Goal: Information Seeking & Learning: Learn about a topic

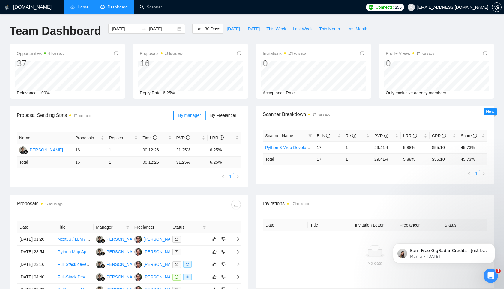
click at [82, 10] on link "Home" at bounding box center [80, 7] width 18 height 5
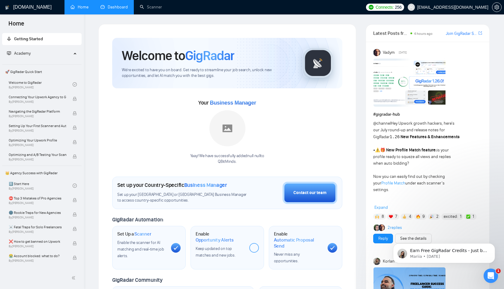
click at [117, 7] on link "Dashboard" at bounding box center [114, 7] width 27 height 5
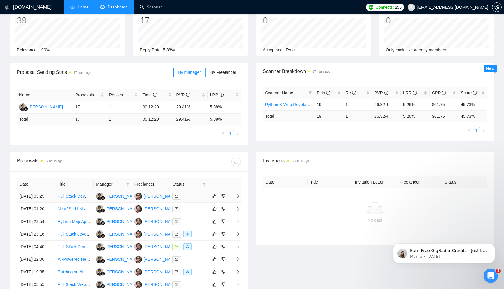
scroll to position [76, 0]
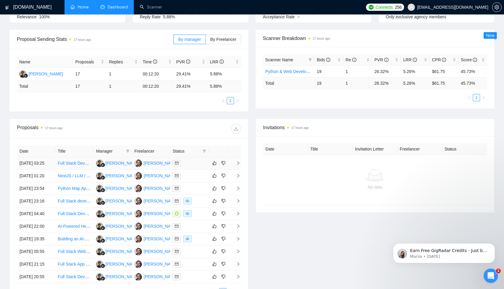
click at [68, 165] on link "Full Stack Developer (Django + React) for Business Automation Platform" at bounding box center [125, 163] width 135 height 5
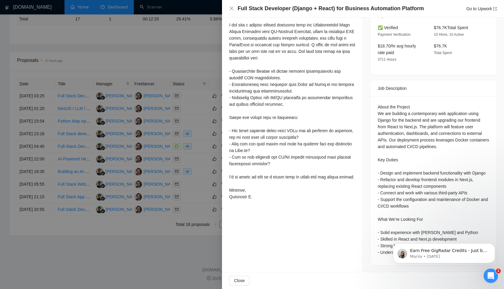
scroll to position [200, 0]
click at [320, 194] on div at bounding box center [292, 103] width 126 height 191
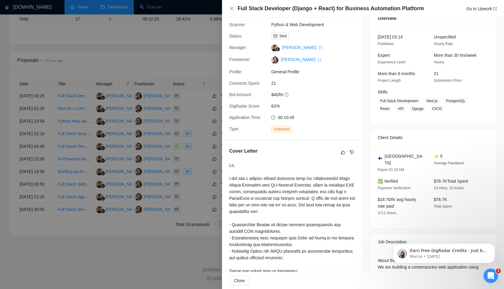
scroll to position [0, 0]
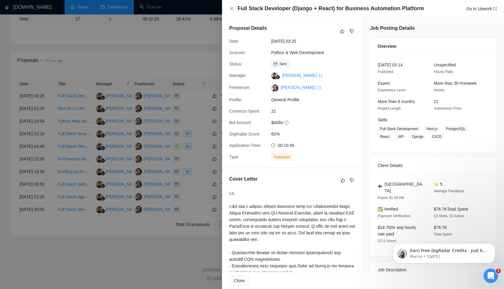
click at [150, 257] on div at bounding box center [252, 144] width 504 height 289
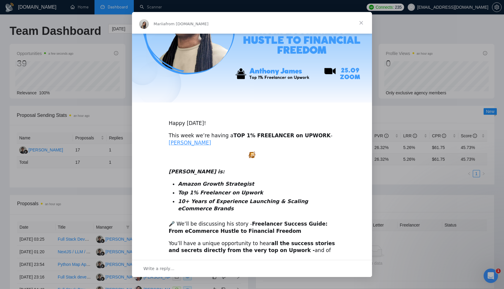
scroll to position [122, 0]
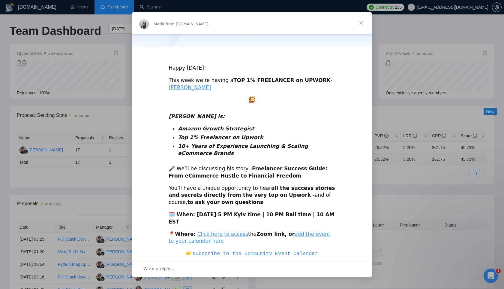
click at [377, 200] on div "Intercom messenger" at bounding box center [252, 144] width 504 height 289
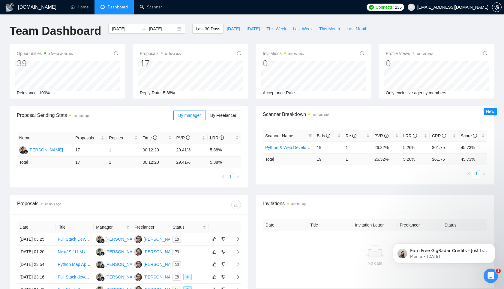
scroll to position [0, 0]
click at [85, 6] on link "Home" at bounding box center [80, 7] width 18 height 5
